Goal: Transaction & Acquisition: Obtain resource

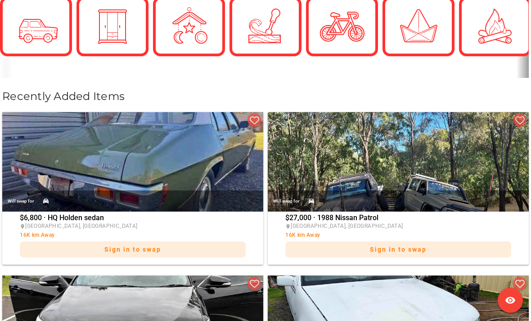
scroll to position [389, 0]
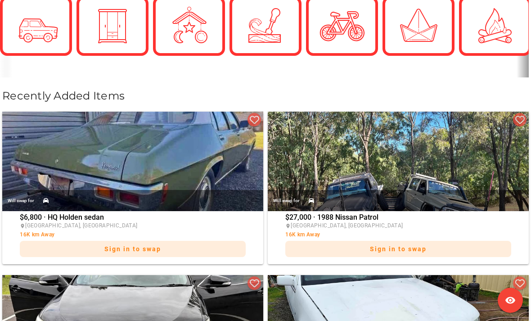
click at [449, 190] on div "Will swap for" at bounding box center [398, 200] width 261 height 21
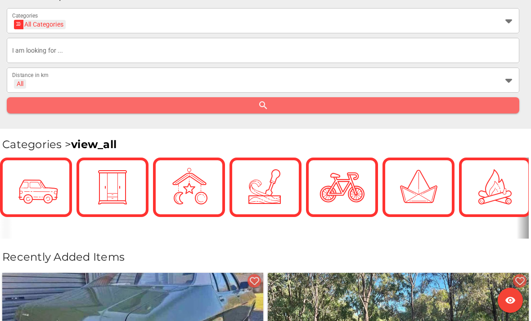
scroll to position [228, 0]
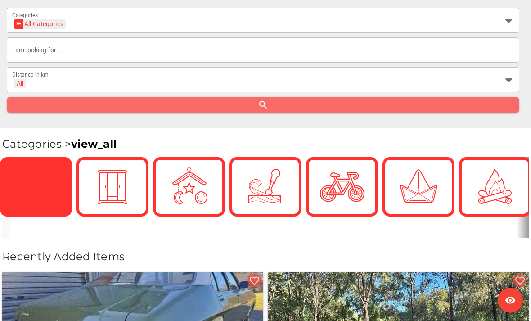
click at [36, 188] on icon at bounding box center [36, 187] width 25 height 25
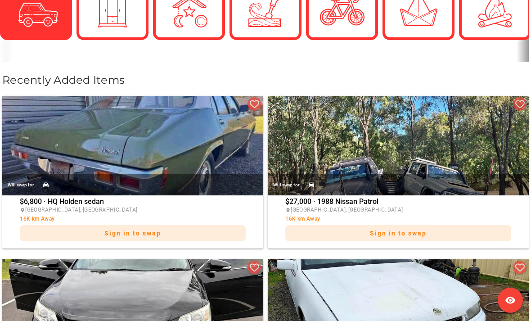
scroll to position [405, 0]
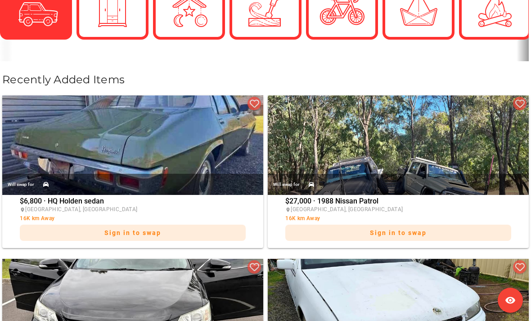
click at [90, 174] on div "Will swap for" at bounding box center [132, 184] width 261 height 21
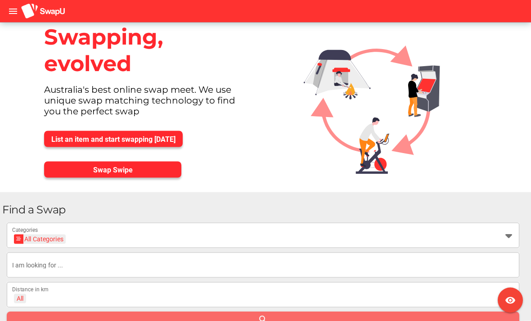
scroll to position [12, 0]
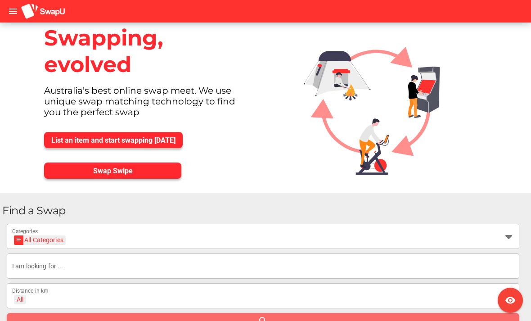
click at [66, 298] on div "All + All" at bounding box center [254, 301] width 485 height 14
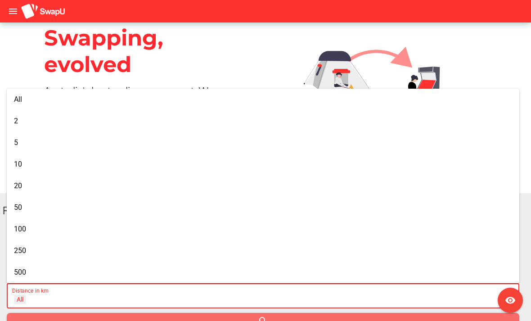
click at [21, 232] on span "100" at bounding box center [20, 228] width 12 height 9
type input "+ 100 km"
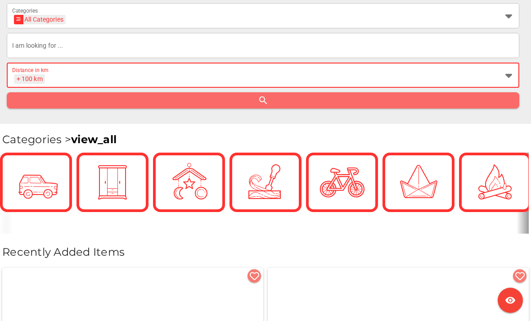
scroll to position [233, 0]
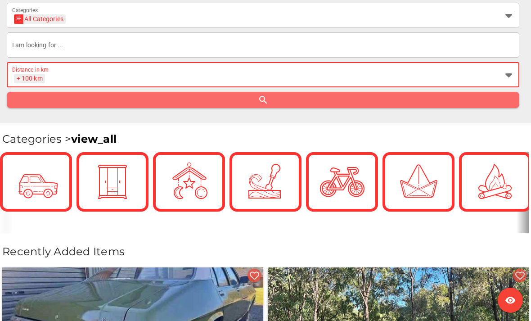
click at [511, 305] on icon "visibility" at bounding box center [510, 300] width 11 height 11
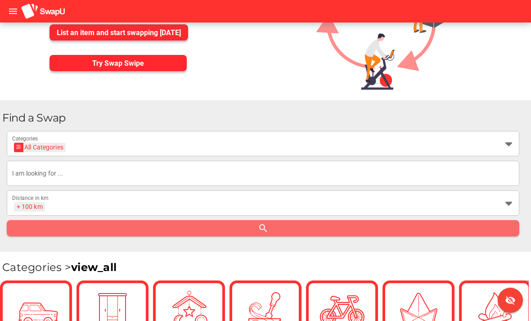
scroll to position [82, 0]
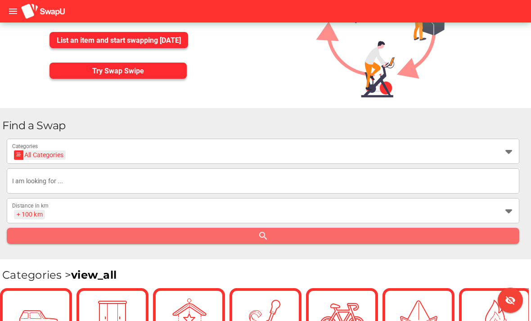
click at [511, 221] on div at bounding box center [506, 210] width 16 height 25
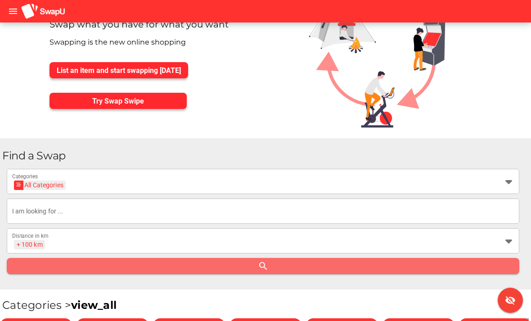
scroll to position [0, 0]
